Goal: Transaction & Acquisition: Purchase product/service

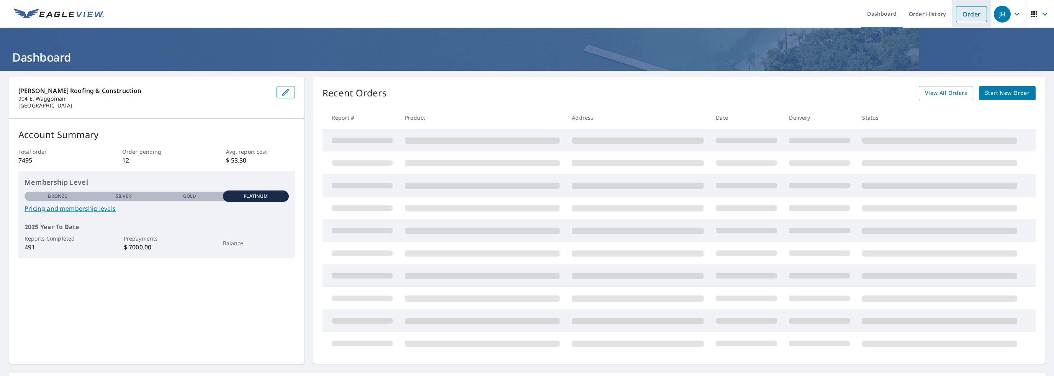
click at [957, 19] on link "Order" at bounding box center [971, 14] width 31 height 16
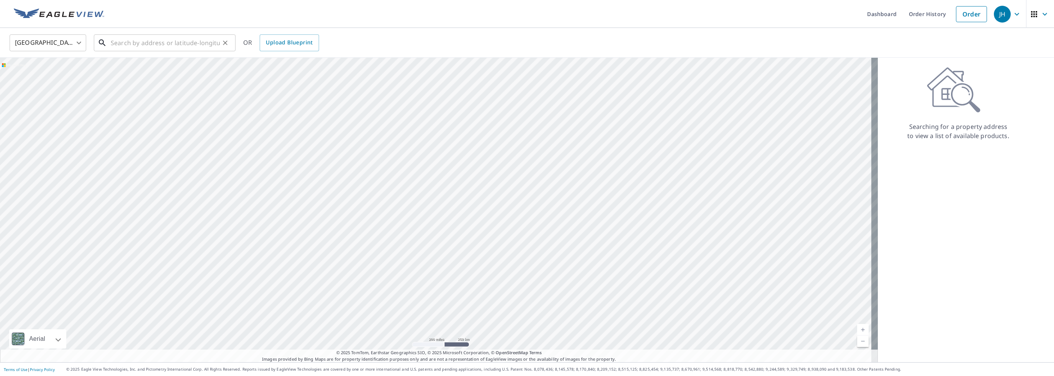
click at [147, 43] on input "text" at bounding box center [165, 42] width 109 height 21
click at [146, 74] on p "[GEOGRAPHIC_DATA]" at bounding box center [169, 74] width 120 height 8
type input "[STREET_ADDRESS]"
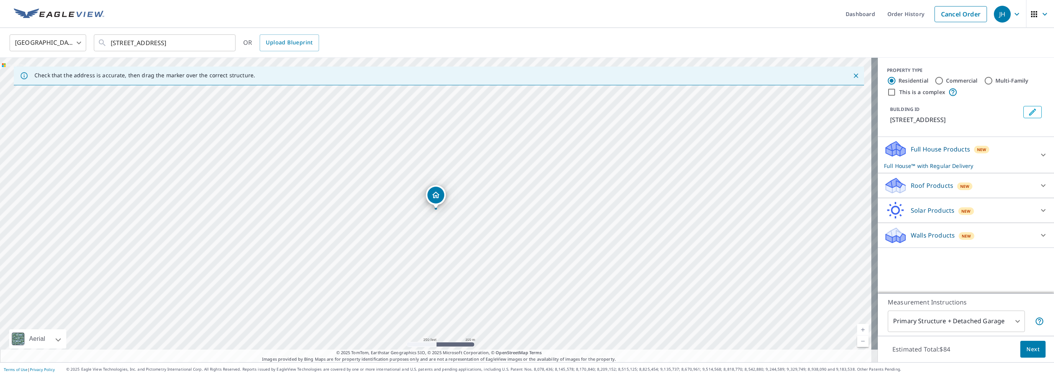
click at [888, 185] on icon at bounding box center [893, 183] width 17 height 10
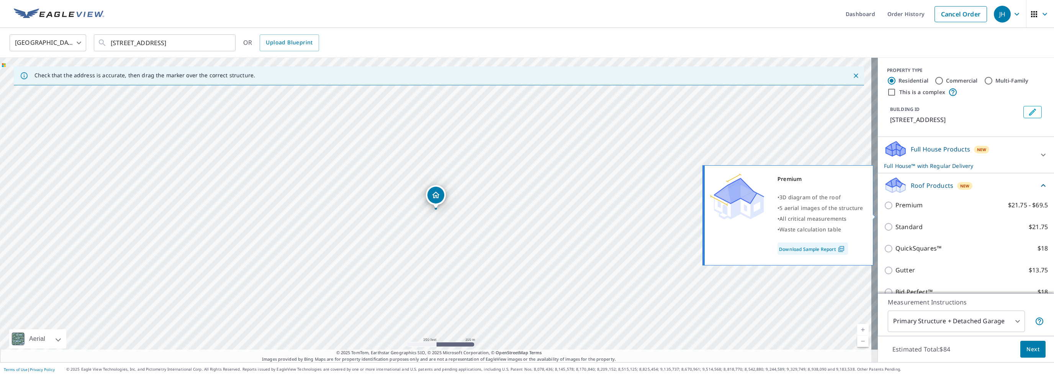
click at [884, 210] on input "Premium $21.75 - $69.5" at bounding box center [889, 205] width 11 height 9
checkbox input "true"
checkbox input "false"
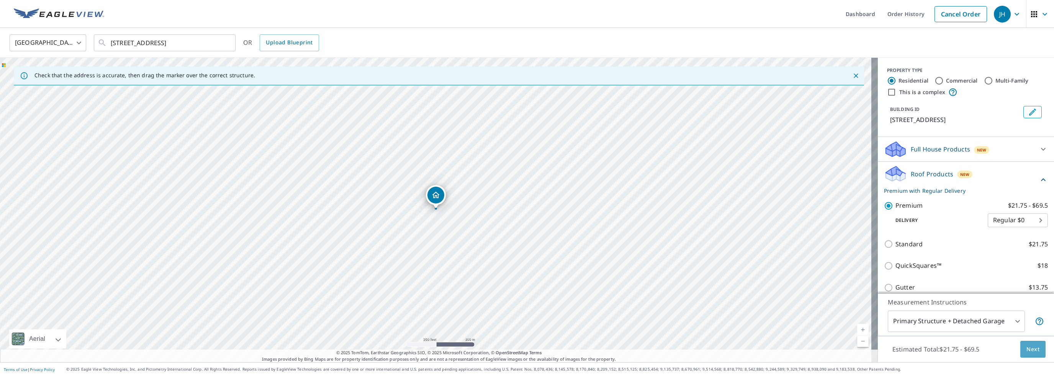
click at [1029, 352] on span "Next" at bounding box center [1032, 350] width 13 height 10
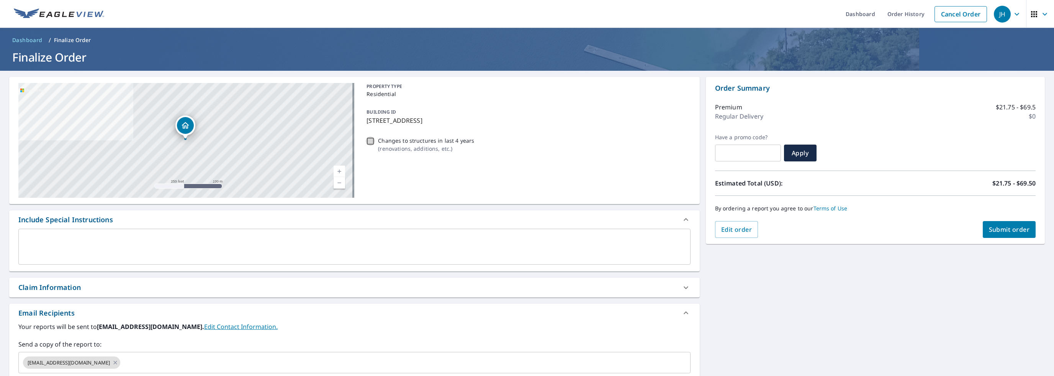
click at [368, 139] on input "Changes to structures in last 4 years ( renovations, additions, etc. )" at bounding box center [370, 141] width 9 height 9
checkbox input "true"
click at [41, 251] on textarea at bounding box center [354, 247] width 661 height 22
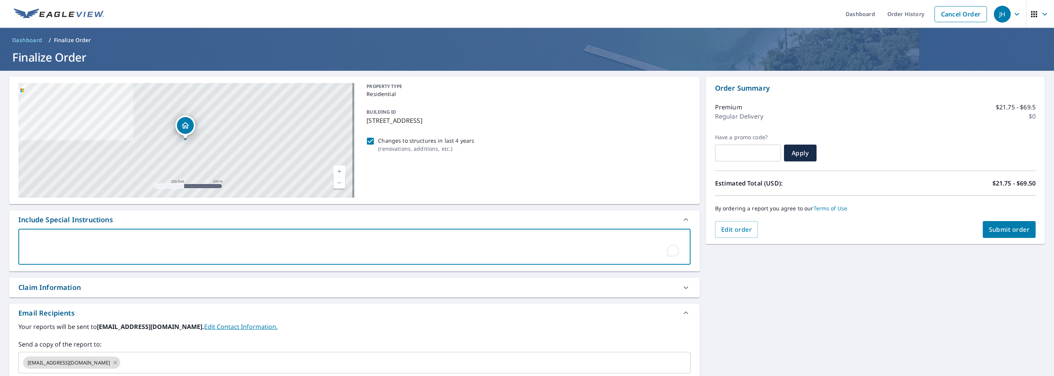
type textarea "i"
type textarea "x"
checkbox input "true"
type textarea "in"
type textarea "x"
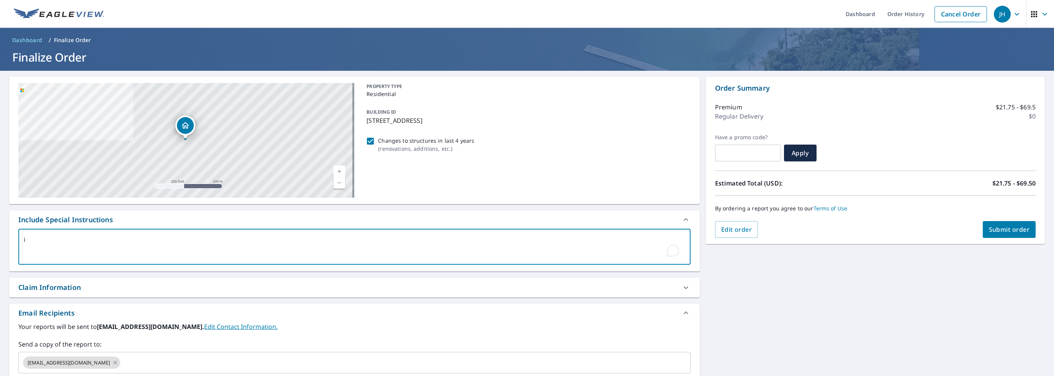
checkbox input "true"
type textarea "inc"
type textarea "x"
checkbox input "true"
type textarea "incl"
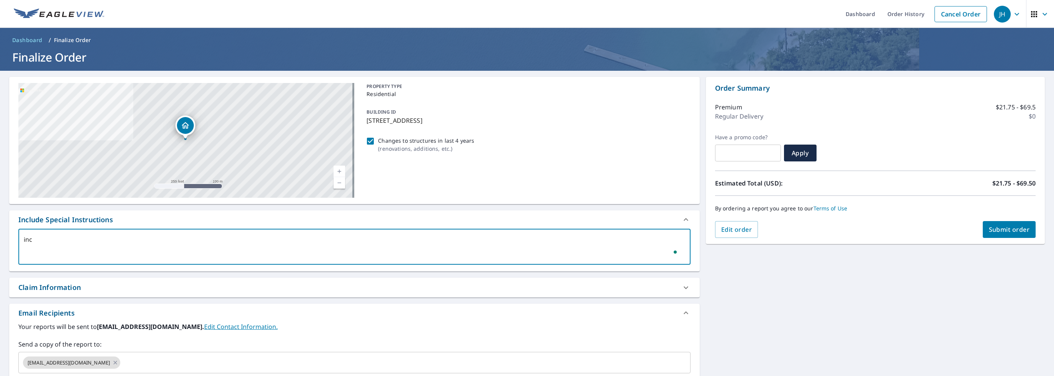
type textarea "x"
checkbox input "true"
type textarea "inclu"
type textarea "x"
checkbox input "true"
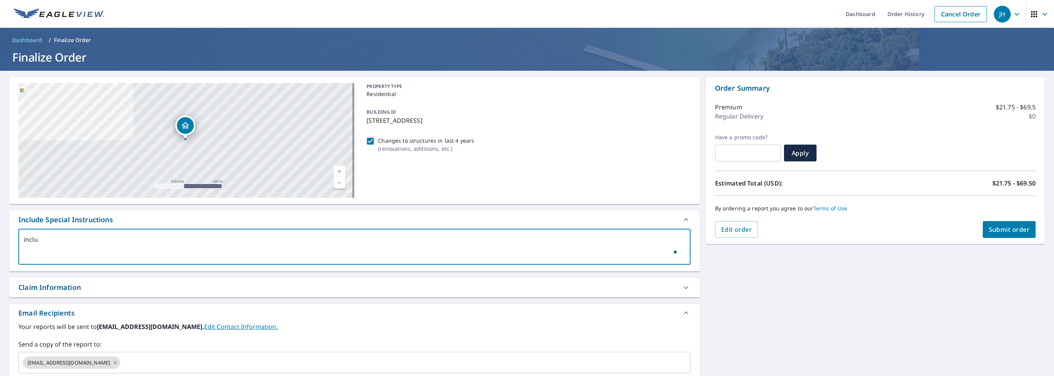
type textarea "includ"
type textarea "x"
checkbox input "true"
type textarea "include a"
type textarea "x"
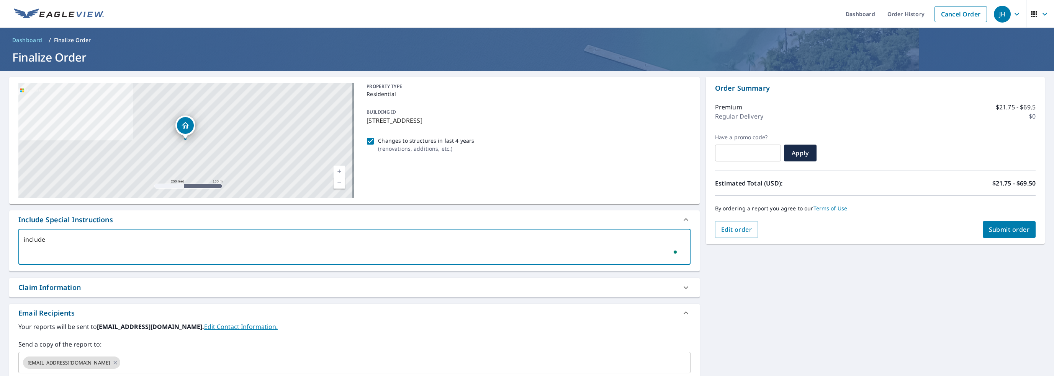
checkbox input "true"
type textarea "include al"
type textarea "x"
checkbox input "true"
type textarea "include alkl"
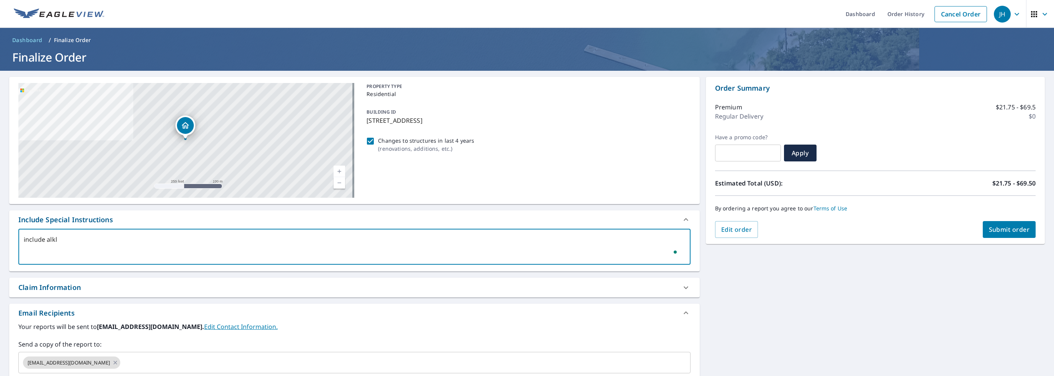
type textarea "x"
checkbox input "true"
type textarea "include alkl"
type textarea "x"
checkbox input "true"
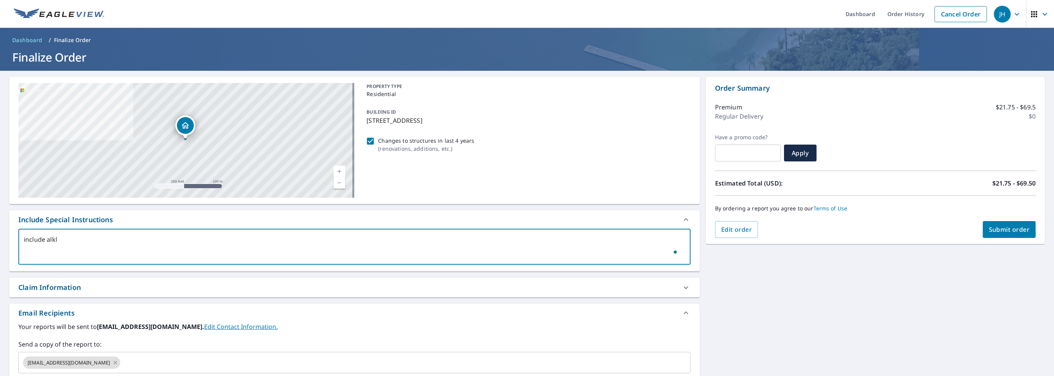
type textarea "include alkl"
type textarea "x"
checkbox input "true"
type textarea "include alk"
type textarea "x"
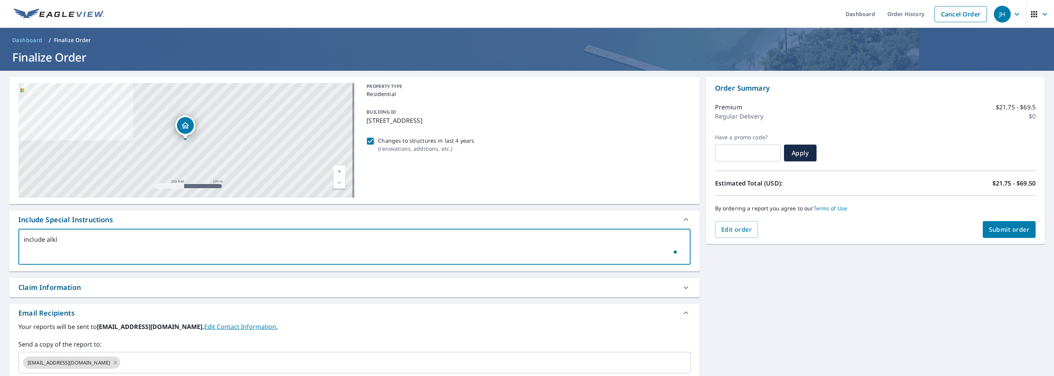
checkbox input "true"
type textarea "include al"
type textarea "x"
checkbox input "true"
type textarea "include all"
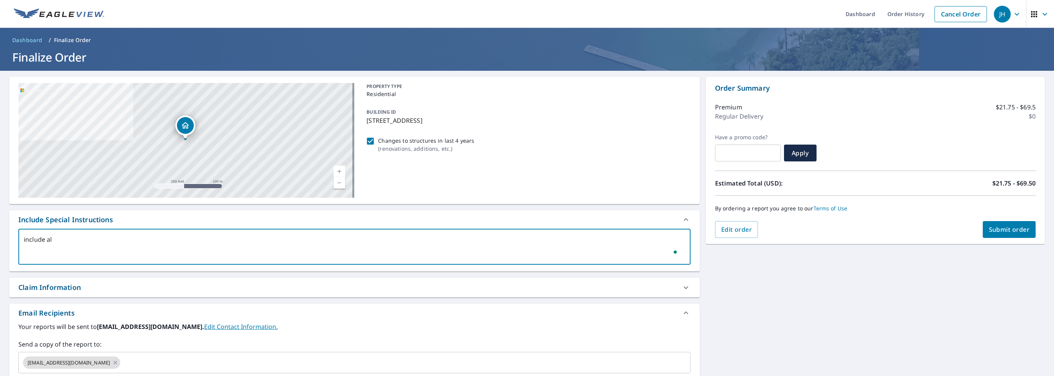
type textarea "x"
checkbox input "true"
type textarea "include all"
type textarea "x"
checkbox input "true"
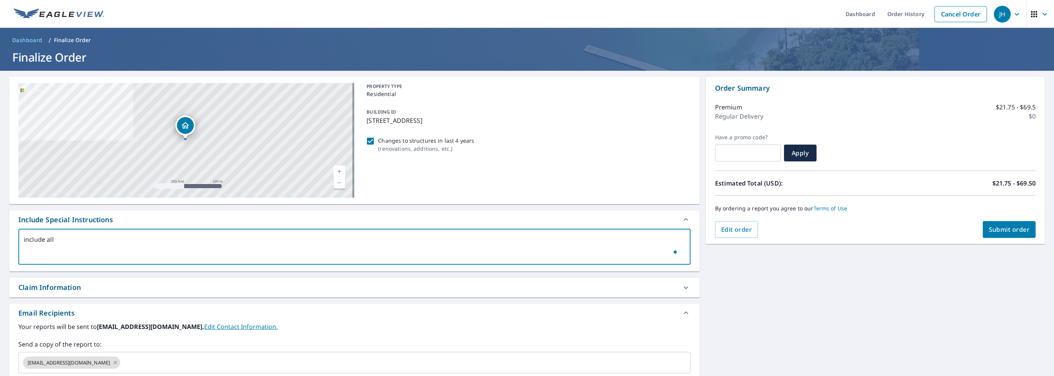
type textarea "include all s"
type textarea "x"
checkbox input "true"
type textarea "include all st"
type textarea "x"
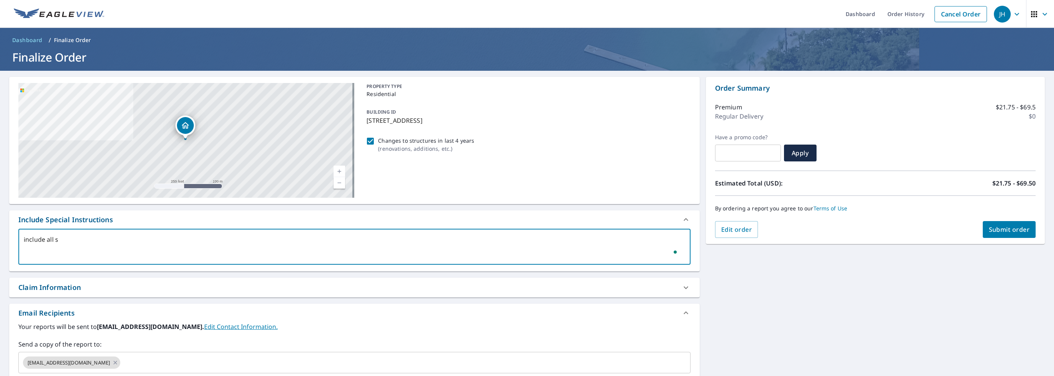
checkbox input "true"
type textarea "include all str"
type textarea "x"
checkbox input "true"
type textarea "include all stru"
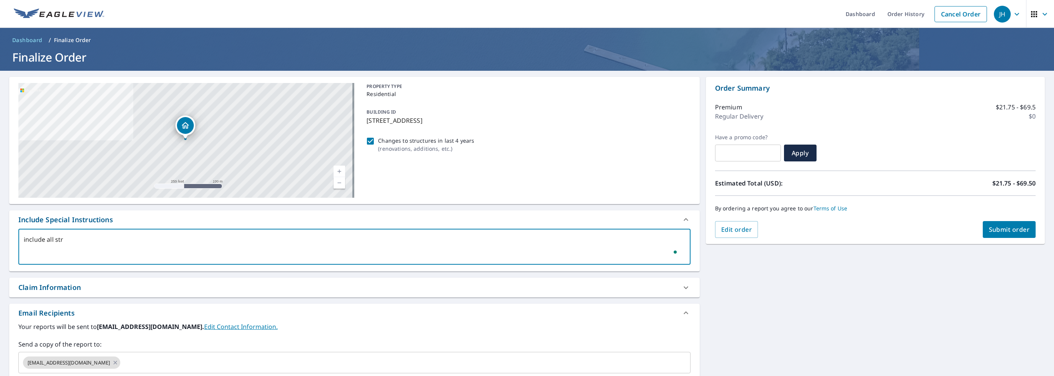
type textarea "x"
checkbox input "true"
type textarea "include all struc"
type textarea "x"
checkbox input "true"
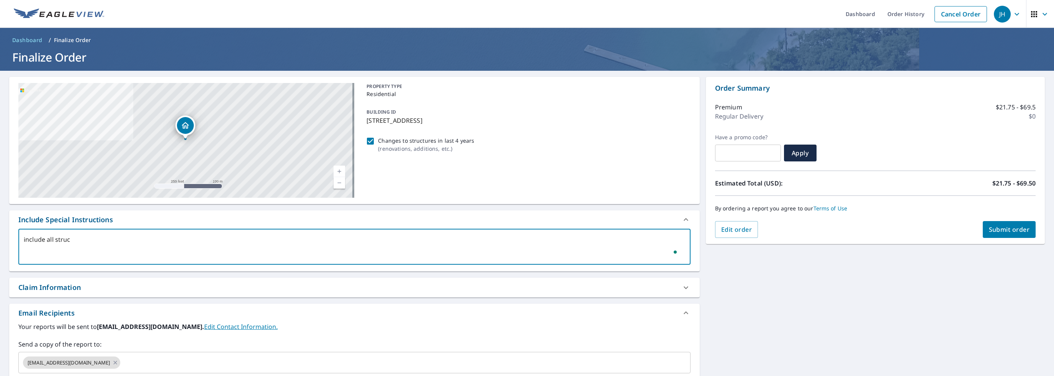
type textarea "include all struct"
type textarea "x"
checkbox input "true"
type textarea "include all structu"
type textarea "x"
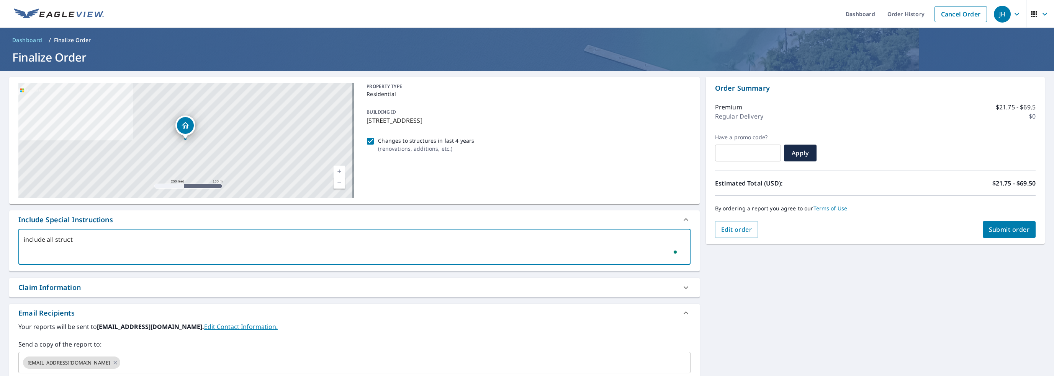
checkbox input "true"
type textarea "include all structur"
type textarea "x"
checkbox input "true"
type textarea "include all structure"
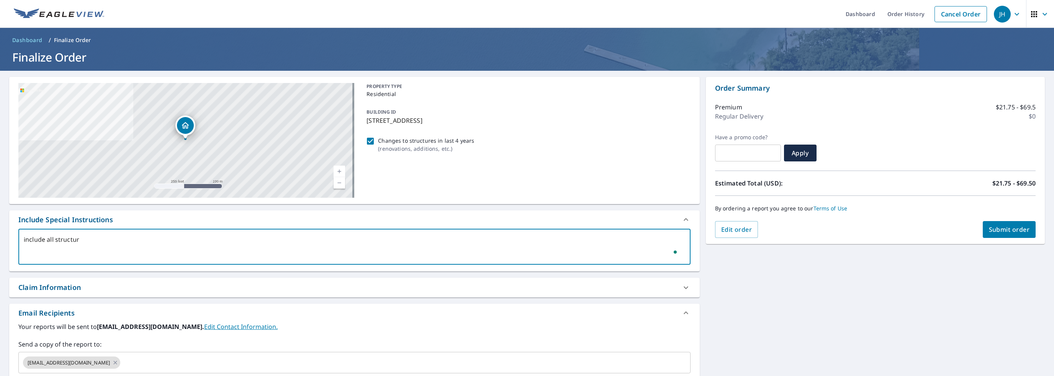
type textarea "x"
checkbox input "true"
type textarea "include all structures"
type textarea "x"
checkbox input "true"
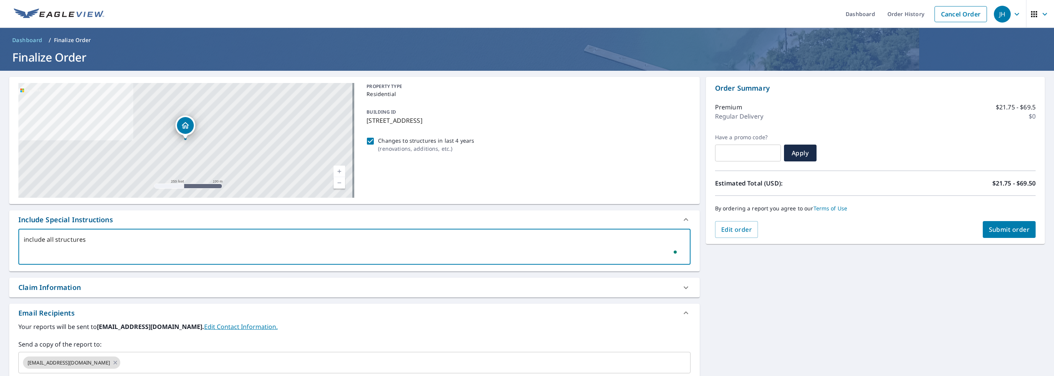
type textarea "include all structures"
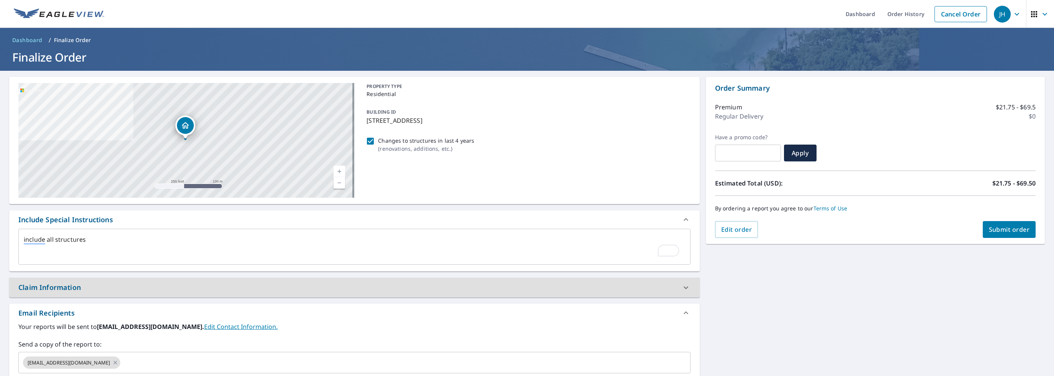
click at [105, 289] on div "Claim Information" at bounding box center [347, 288] width 658 height 10
type textarea "x"
checkbox input "true"
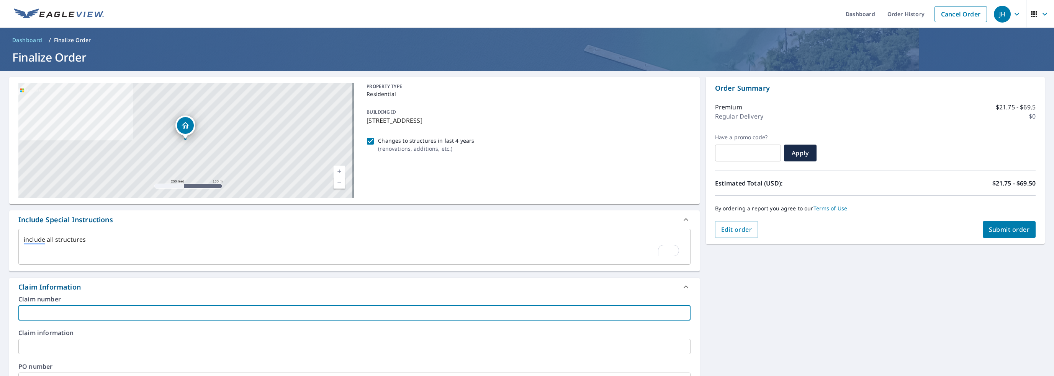
click at [70, 316] on input "text" at bounding box center [354, 312] width 672 height 15
type input "akr01 jah"
type textarea "x"
checkbox input "true"
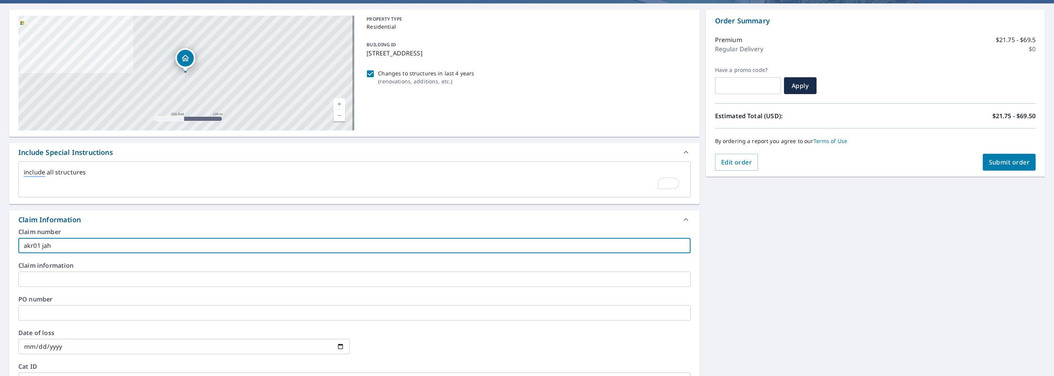
scroll to position [77, 0]
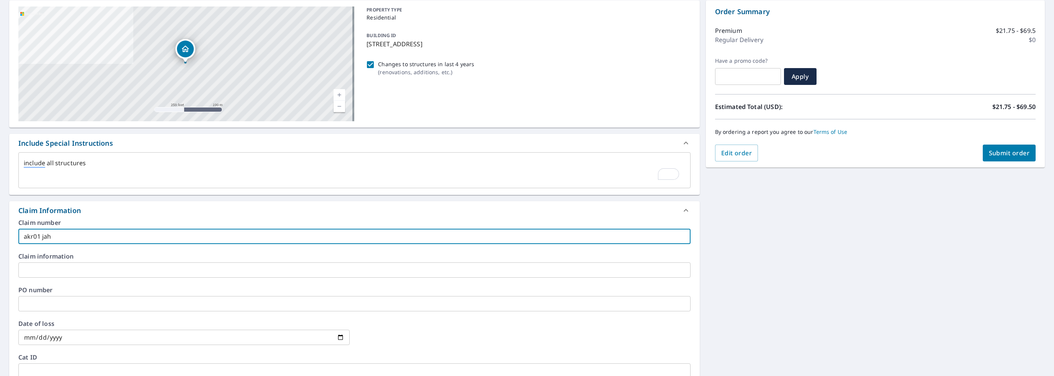
click at [44, 268] on input "text" at bounding box center [354, 270] width 672 height 15
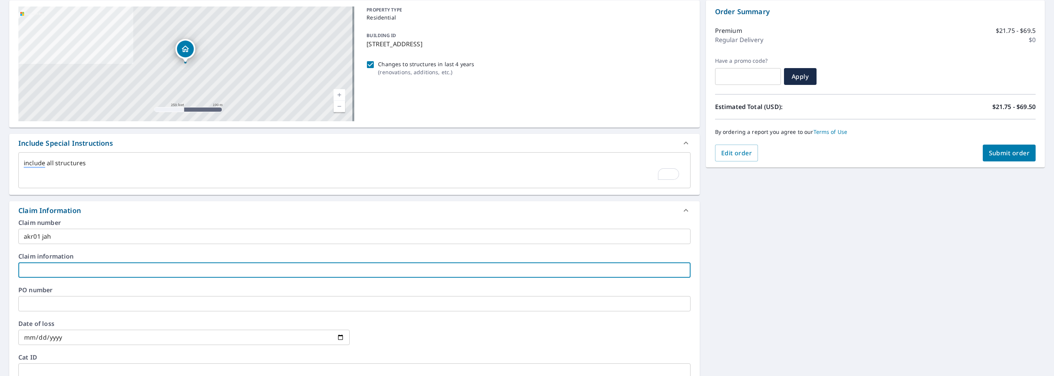
type textarea "x"
type input "2"
checkbox input "true"
type textarea "x"
type input "27"
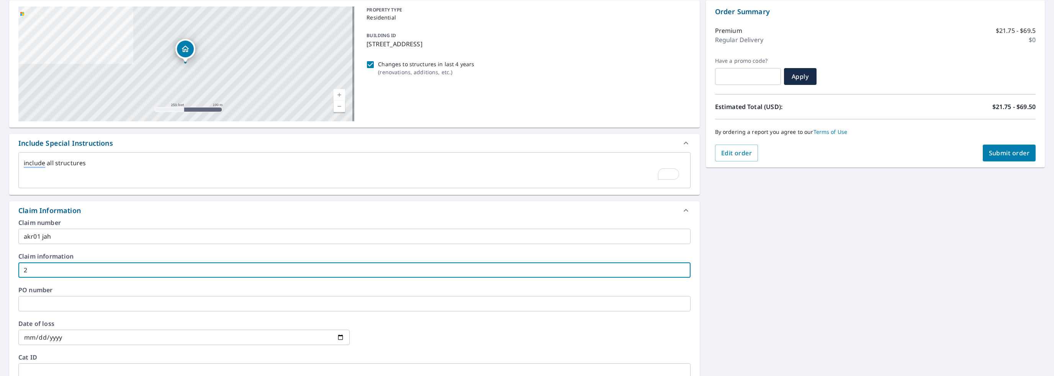
checkbox input "true"
type textarea "x"
type input "279"
checkbox input "true"
type textarea "x"
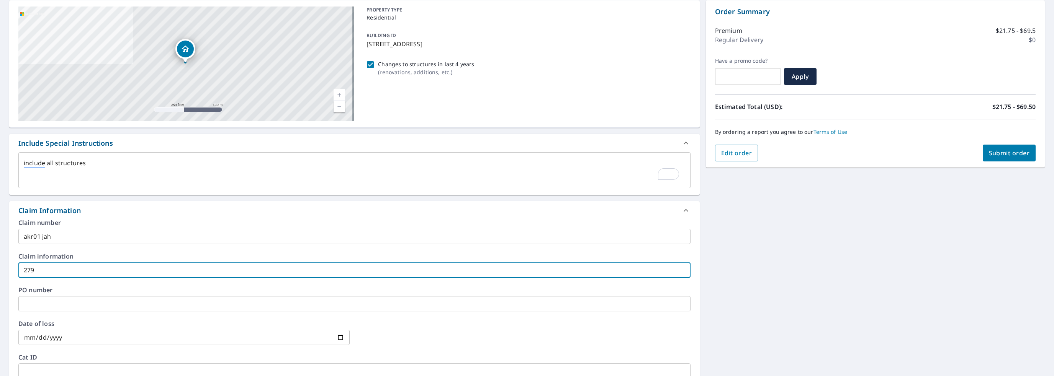
type input "2792"
checkbox input "true"
type textarea "x"
type input "27927"
checkbox input "true"
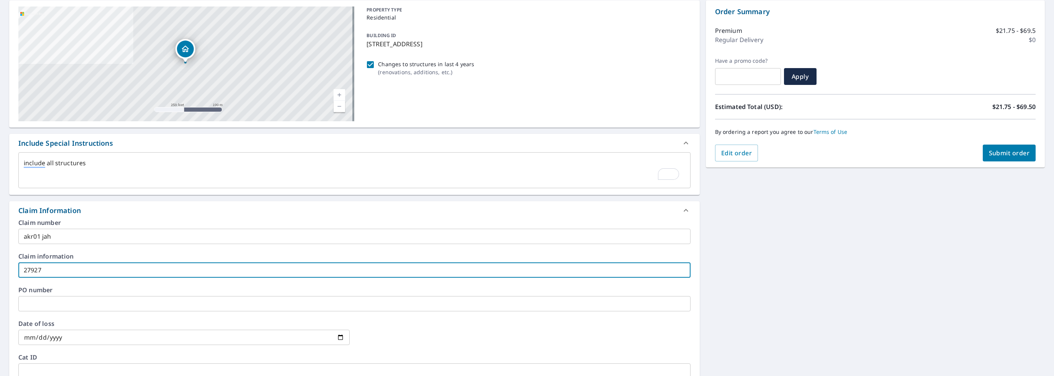
type textarea "x"
type input "279272"
checkbox input "true"
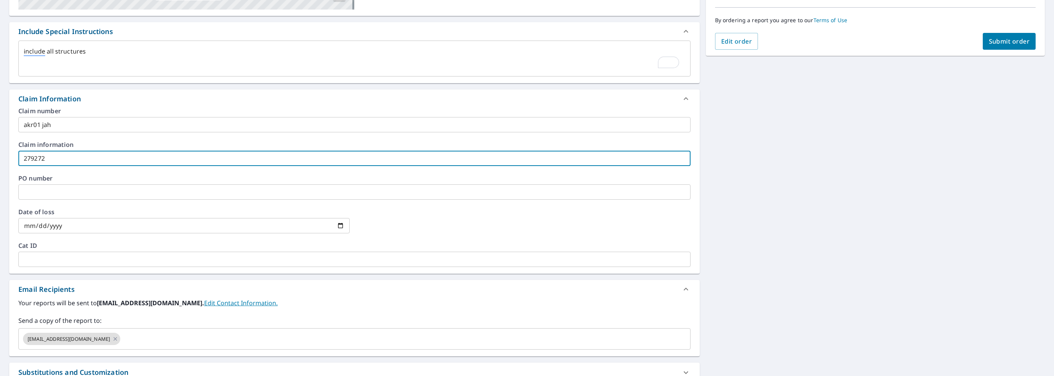
scroll to position [230, 0]
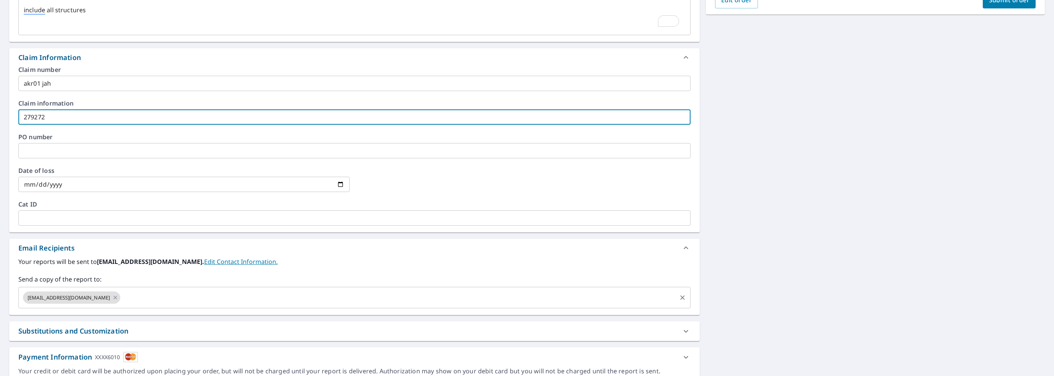
type input "279272"
click at [136, 301] on input "text" at bounding box center [398, 298] width 554 height 15
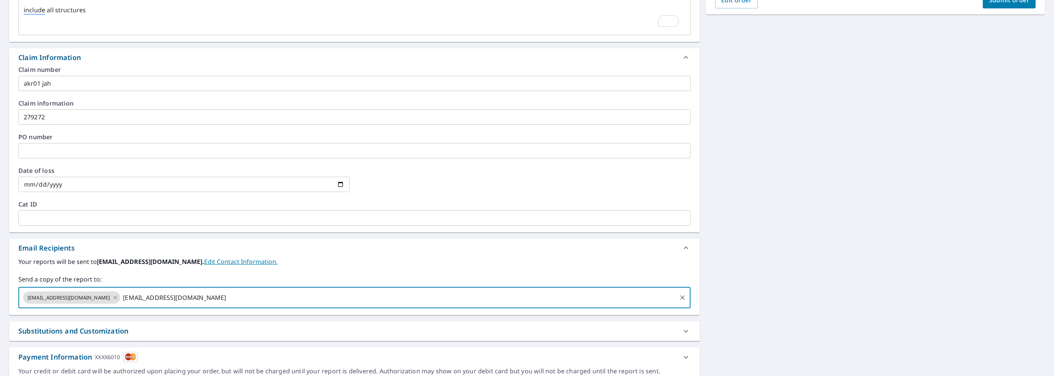
type input "[EMAIL_ADDRESS][DOMAIN_NAME]"
type textarea "x"
checkbox input "true"
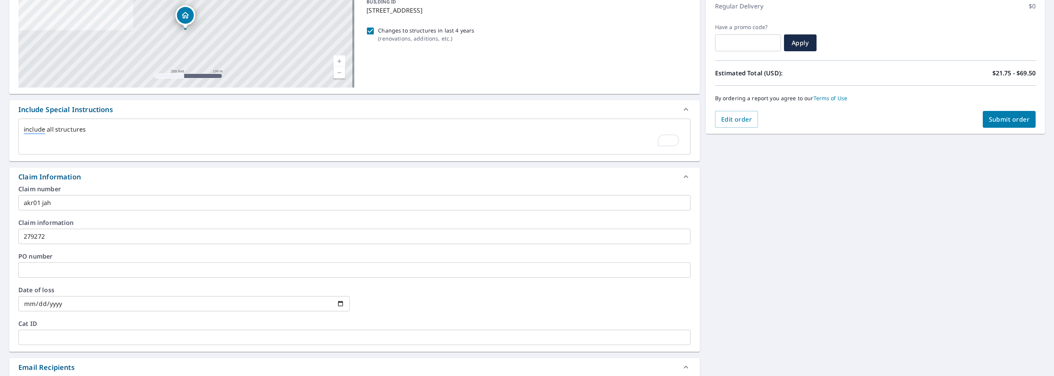
scroll to position [153, 0]
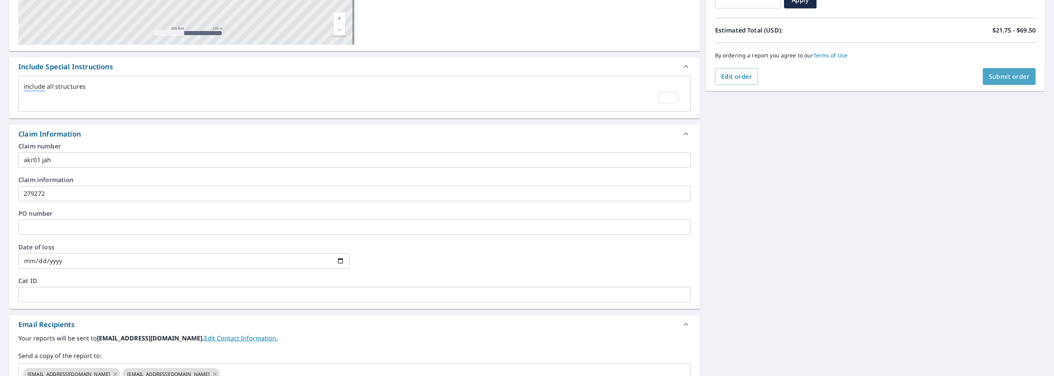
click at [1012, 76] on span "Submit order" at bounding box center [1008, 76] width 41 height 8
type textarea "x"
checkbox input "true"
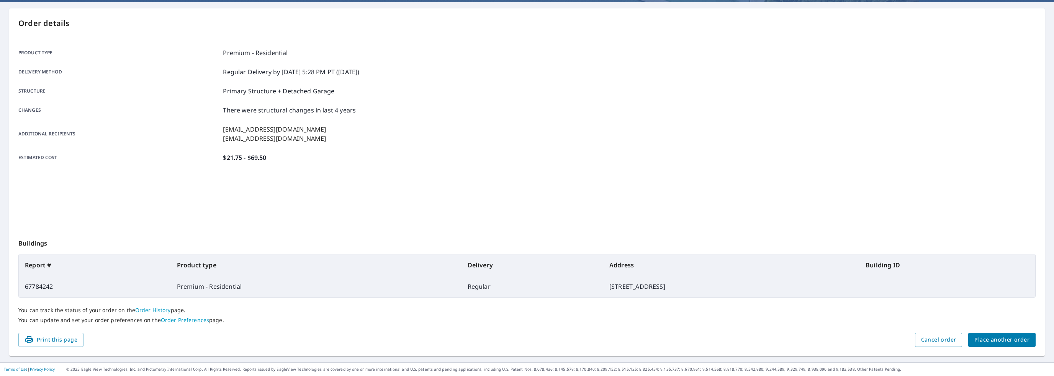
scroll to position [68, 0]
